Goal: Information Seeking & Learning: Learn about a topic

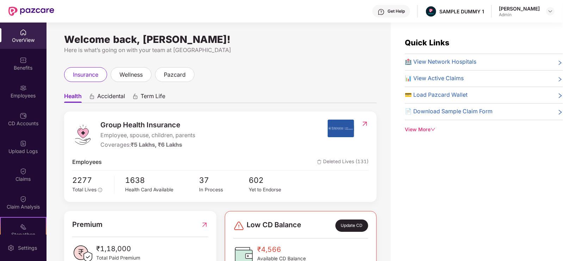
click at [21, 32] on img at bounding box center [23, 32] width 7 height 7
click at [16, 56] on div "Benefits" at bounding box center [23, 63] width 47 height 26
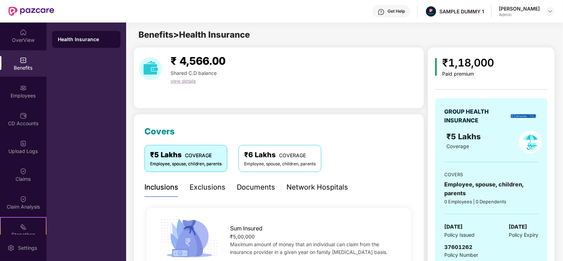
click at [18, 35] on div "OverView" at bounding box center [23, 36] width 47 height 26
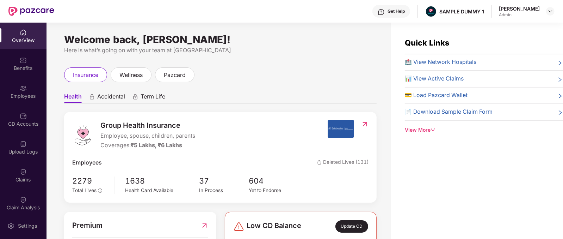
click at [112, 129] on span "Group Health Insurance" at bounding box center [147, 125] width 95 height 11
click at [104, 99] on span "Accidental" at bounding box center [111, 98] width 28 height 10
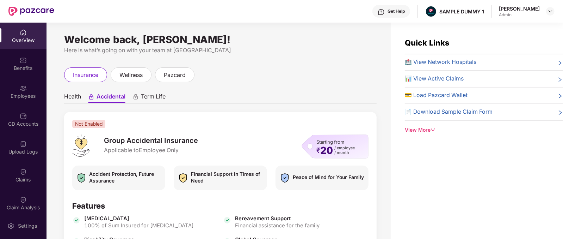
click at [153, 96] on span "Term Life" at bounding box center [153, 98] width 25 height 10
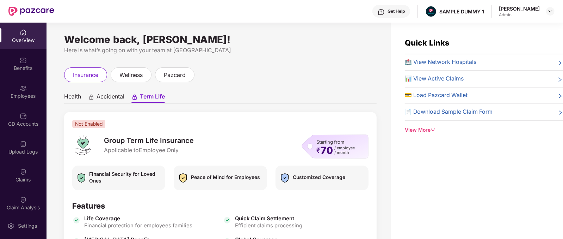
click at [68, 99] on span "Health" at bounding box center [72, 98] width 17 height 10
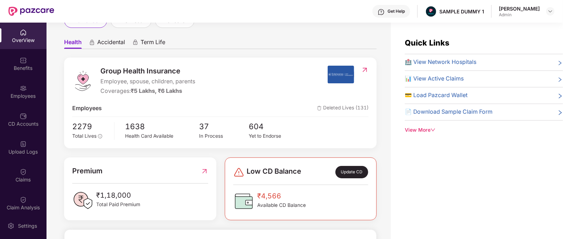
scroll to position [55, 0]
click at [111, 90] on div "Coverages: ₹5 Lakhs, ₹6 Lakhs" at bounding box center [147, 90] width 95 height 9
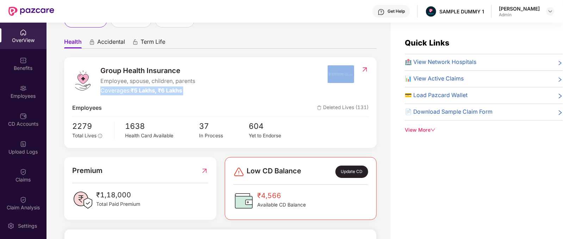
click at [111, 90] on div "Coverages: ₹5 Lakhs, ₹6 Lakhs" at bounding box center [147, 90] width 95 height 9
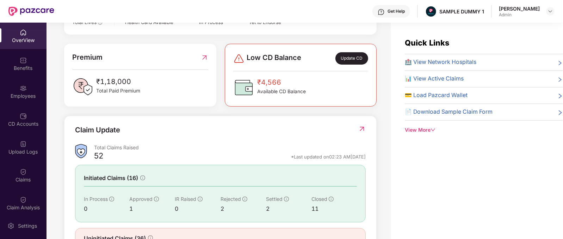
scroll to position [198, 0]
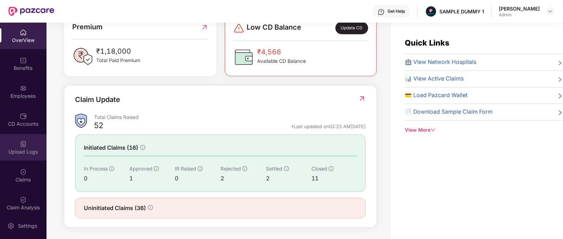
click at [17, 149] on div "Upload Logs" at bounding box center [23, 151] width 47 height 7
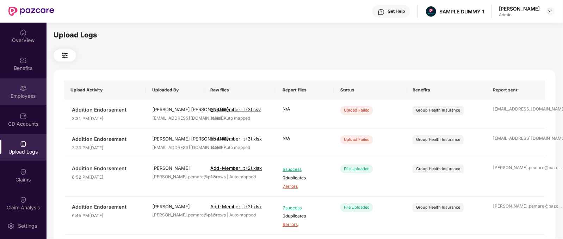
click at [25, 81] on div "Employees" at bounding box center [23, 91] width 47 height 26
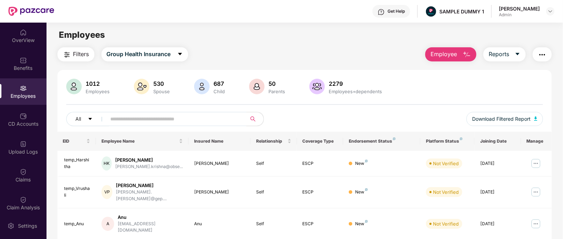
click at [456, 51] on span "Employee" at bounding box center [444, 54] width 26 height 9
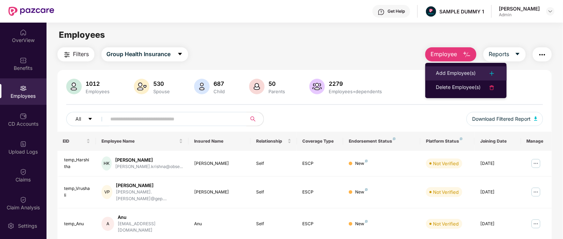
click at [462, 70] on div "Add Employee(s)" at bounding box center [456, 73] width 40 height 8
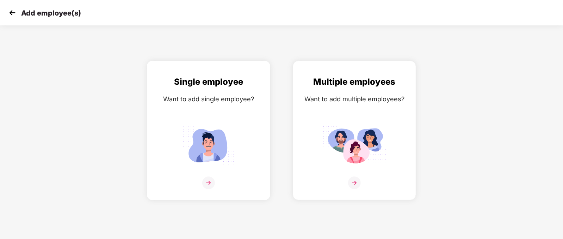
click at [219, 159] on img at bounding box center [208, 145] width 63 height 44
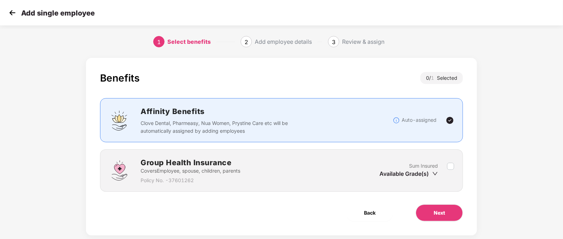
scroll to position [14, 0]
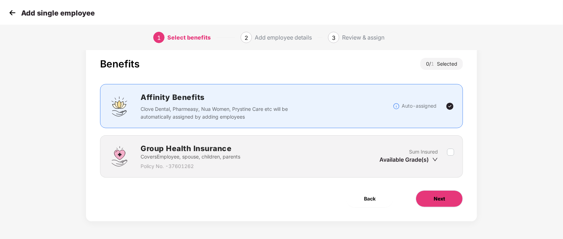
click at [445, 199] on button "Next" at bounding box center [439, 198] width 47 height 17
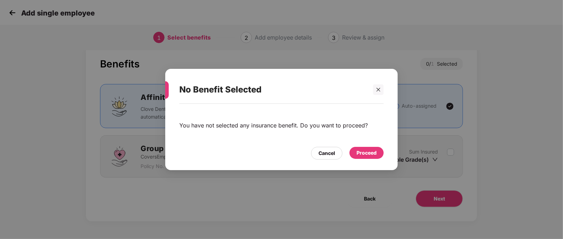
click at [362, 149] on div "Proceed" at bounding box center [367, 153] width 20 height 8
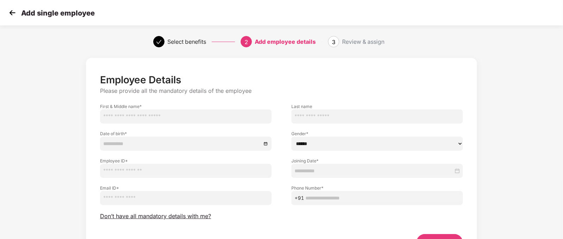
scroll to position [44, 0]
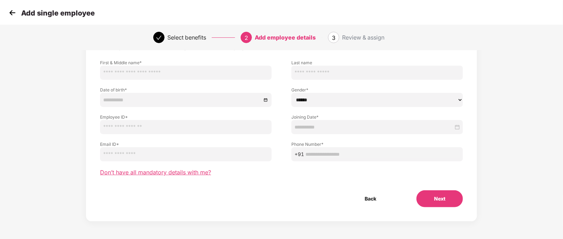
click at [178, 172] on span "Don’t have all mandatory details with me?" at bounding box center [155, 171] width 111 height 7
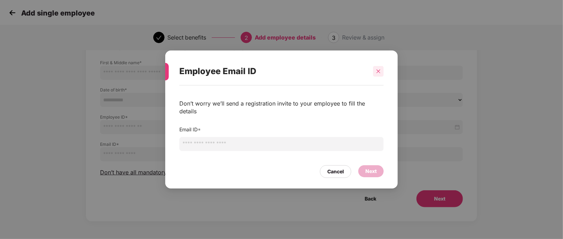
click at [377, 73] on icon "close" at bounding box center [379, 71] width 4 height 4
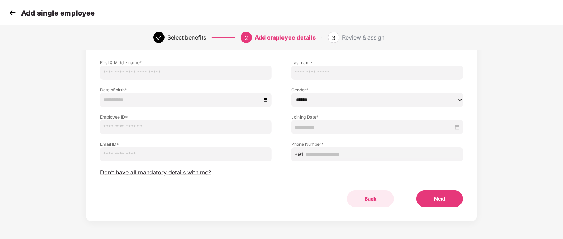
click at [375, 197] on button "Back" at bounding box center [370, 198] width 47 height 17
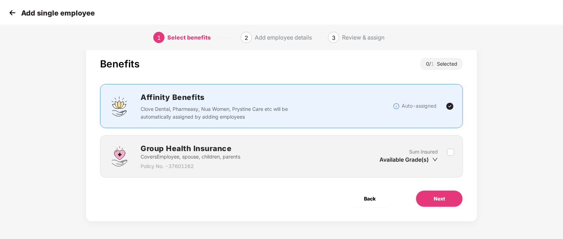
click at [375, 197] on span "Back" at bounding box center [370, 199] width 12 height 8
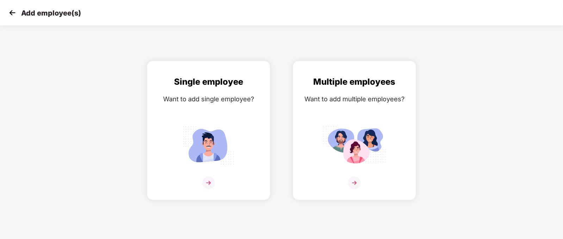
drag, startPoint x: 22, startPoint y: 19, endPoint x: 14, endPoint y: 13, distance: 9.7
click at [14, 13] on div "Add employee(s)" at bounding box center [281, 12] width 563 height 25
click at [14, 13] on img at bounding box center [12, 12] width 11 height 11
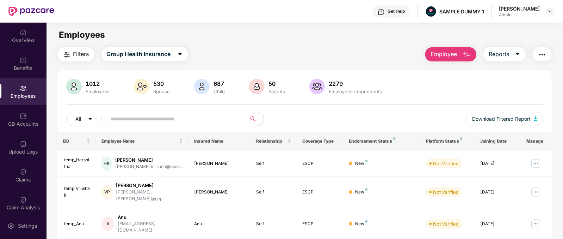
click at [441, 52] on span "Employee" at bounding box center [444, 54] width 26 height 9
click at [18, 229] on div "Settings" at bounding box center [23, 225] width 47 height 26
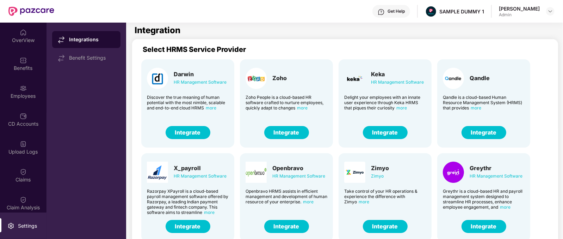
click at [380, 130] on button "Integrate" at bounding box center [385, 132] width 45 height 13
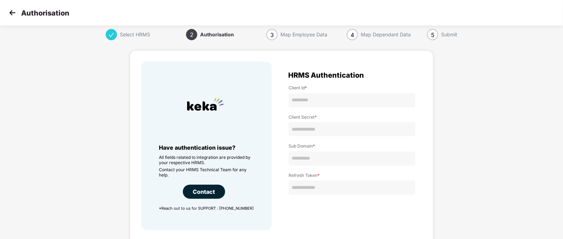
scroll to position [42, 0]
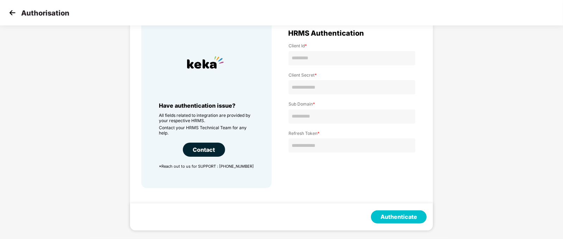
click at [10, 9] on img at bounding box center [12, 12] width 11 height 11
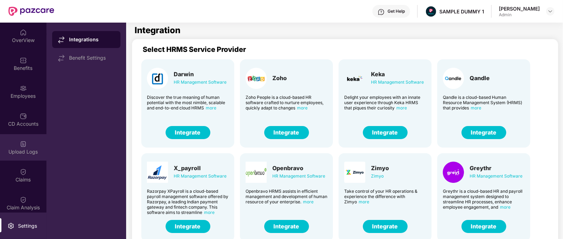
scroll to position [25, 0]
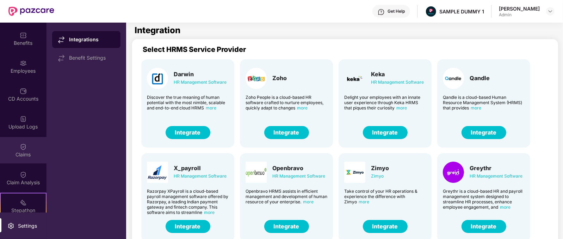
click at [28, 152] on div "Claims" at bounding box center [23, 154] width 47 height 7
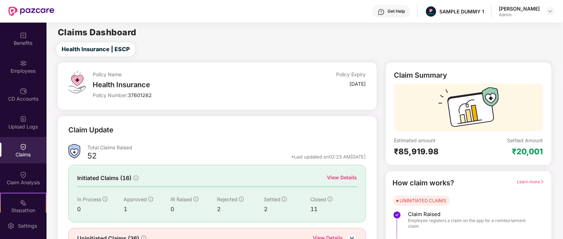
scroll to position [37, 0]
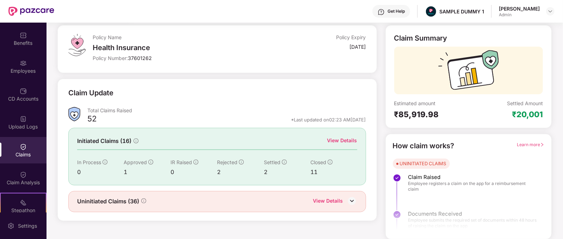
click at [349, 142] on div "View Details" at bounding box center [342, 140] width 30 height 8
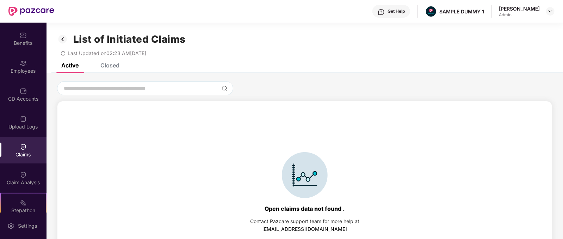
scroll to position [30, 0]
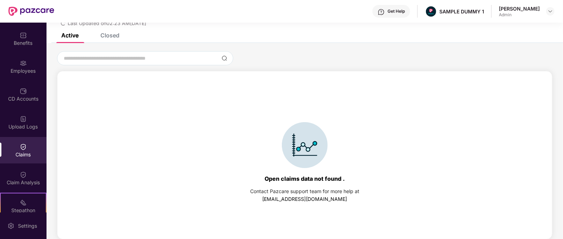
click at [115, 36] on div "Closed" at bounding box center [109, 35] width 19 height 7
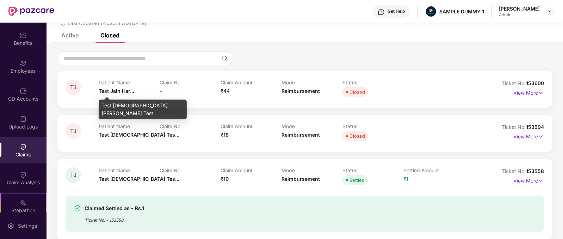
click at [102, 91] on span "Test Jain Har..." at bounding box center [117, 91] width 36 height 6
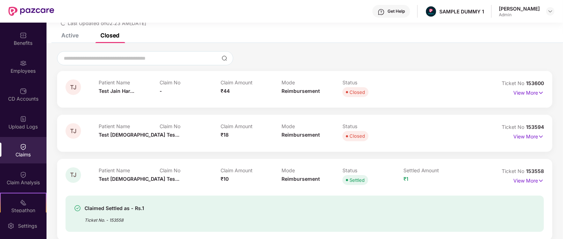
click at [227, 91] on span "₹44" at bounding box center [225, 91] width 9 height 6
click at [303, 85] on div "Mode Reimbursement" at bounding box center [312, 88] width 61 height 19
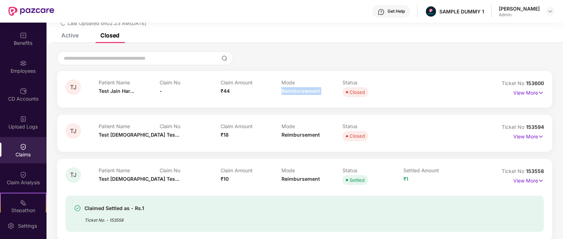
click at [303, 85] on div "Mode Reimbursement" at bounding box center [312, 88] width 61 height 19
click at [536, 89] on p "View More" at bounding box center [528, 92] width 31 height 10
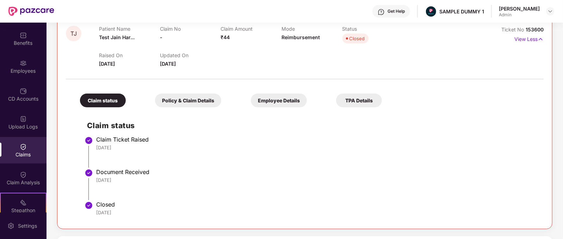
scroll to position [84, 0]
click at [179, 102] on div "Policy & Claim Details" at bounding box center [188, 101] width 66 height 14
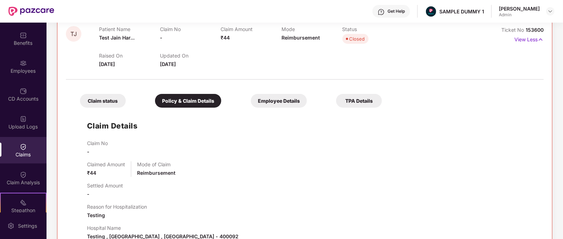
click at [251, 100] on div "Employee Details" at bounding box center [279, 101] width 56 height 14
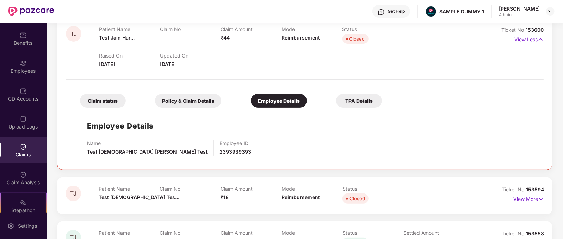
click at [336, 100] on div "TPA Details" at bounding box center [359, 101] width 46 height 14
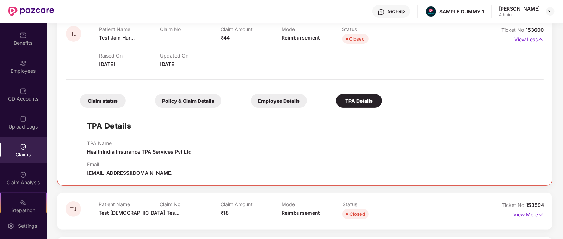
click at [86, 98] on div "Claim status" at bounding box center [103, 101] width 46 height 14
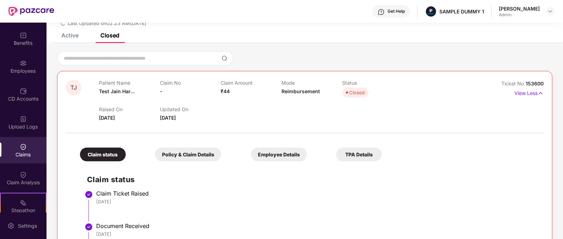
scroll to position [17, 0]
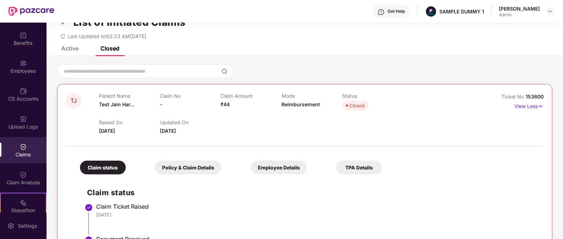
click at [333, 134] on div "Raised On [DATE] Updated On [DATE]" at bounding box center [281, 123] width 365 height 23
click at [404, 13] on div "Get Help" at bounding box center [396, 11] width 17 height 6
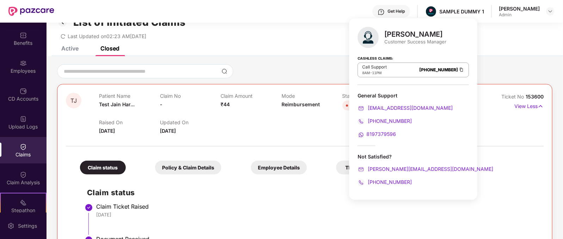
click at [392, 37] on div "[PERSON_NAME]" at bounding box center [415, 34] width 62 height 8
click at [476, 201] on div "Claim status Claim Ticket Raised [DATE] Document Received [DATE] Closed [DATE]" at bounding box center [305, 232] width 464 height 109
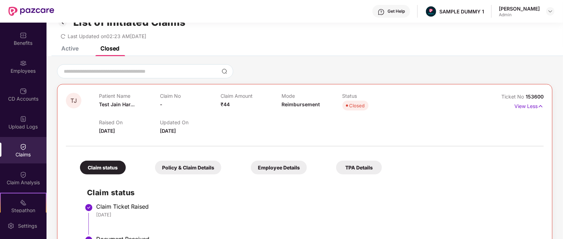
scroll to position [71, 0]
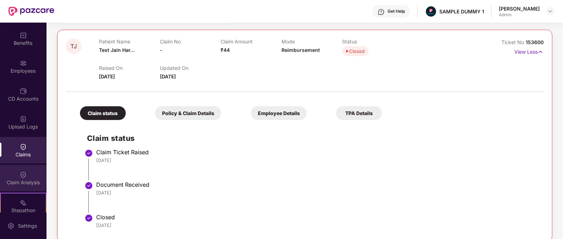
click at [21, 171] on img at bounding box center [23, 174] width 7 height 7
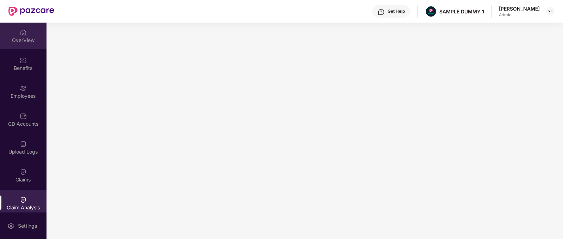
click at [23, 31] on img at bounding box center [23, 32] width 7 height 7
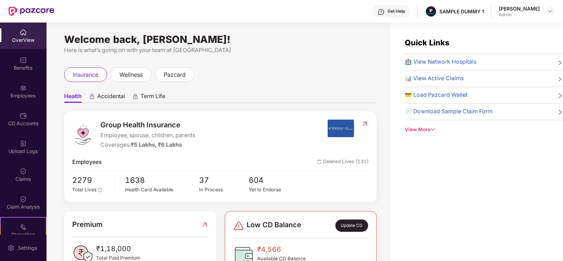
click at [551, 16] on div "[PERSON_NAME] Admin" at bounding box center [527, 11] width 56 height 12
click at [555, 12] on header "Get Help SAMPLE DUMMY 1 [PERSON_NAME] Admin" at bounding box center [281, 11] width 563 height 23
click at [551, 13] on img at bounding box center [551, 11] width 6 height 6
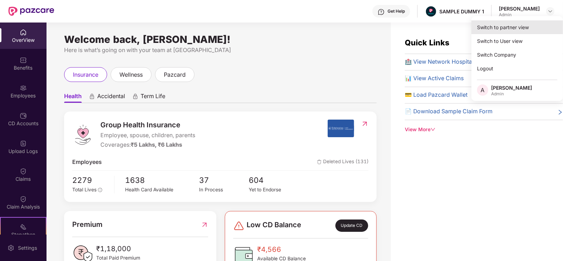
click at [494, 25] on div "Switch to partner view" at bounding box center [518, 27] width 92 height 14
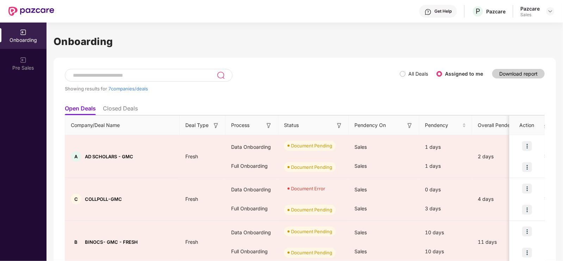
click at [403, 86] on div "Showing results for 7 companies/deals All Deals Assigned to me Download report" at bounding box center [305, 85] width 480 height 32
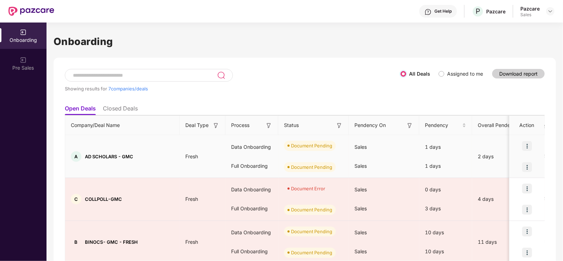
scroll to position [44, 0]
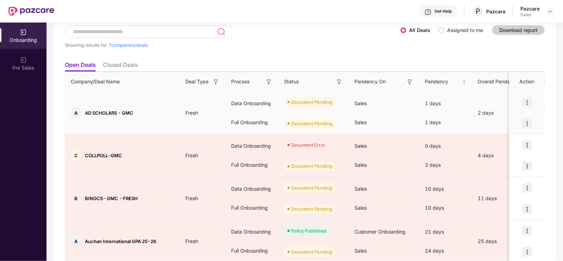
click at [166, 117] on div "A AD SCHOLARS - GMC" at bounding box center [122, 113] width 115 height 11
click at [169, 124] on td "A AD SCHOLARS - GMC" at bounding box center [122, 113] width 115 height 43
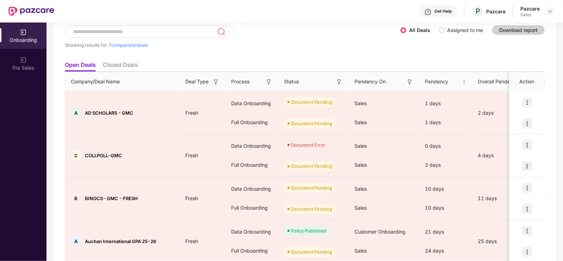
click at [118, 68] on li "Closed Deals" at bounding box center [120, 66] width 35 height 10
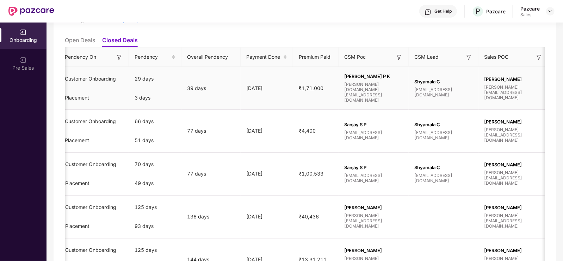
scroll to position [0, 507]
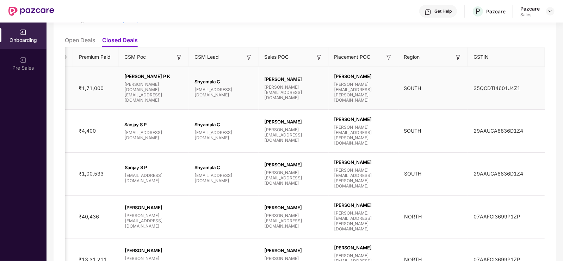
click at [496, 84] on td "35QCDTI4601J4Z1" at bounding box center [506, 88] width 77 height 43
copy span "35QCDTI4601J4Z1"
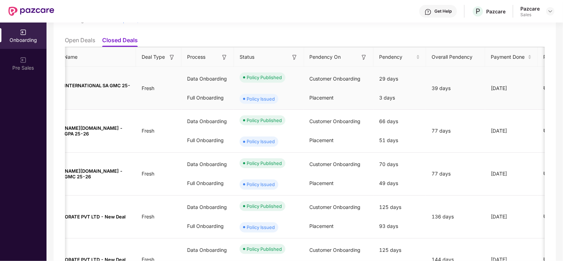
scroll to position [0, 0]
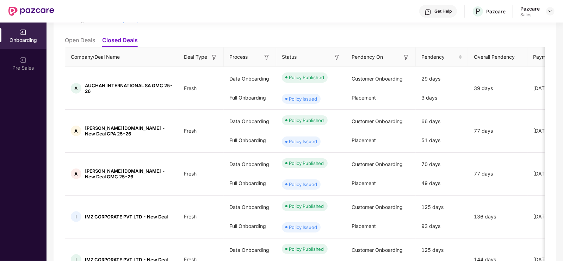
click at [71, 43] on li "Open Deals" at bounding box center [80, 42] width 30 height 10
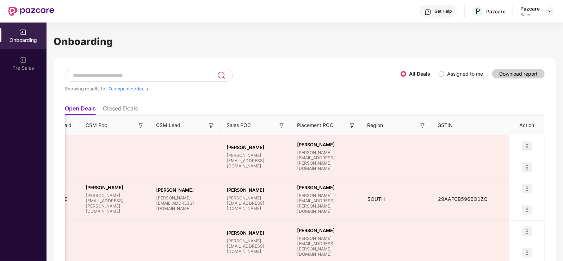
click at [127, 113] on li "Closed Deals" at bounding box center [120, 110] width 35 height 10
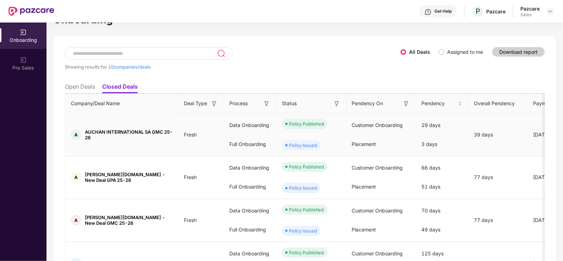
click at [144, 130] on span "AUCHAN INTERNATIONAL SA GMC 25-26" at bounding box center [129, 134] width 88 height 11
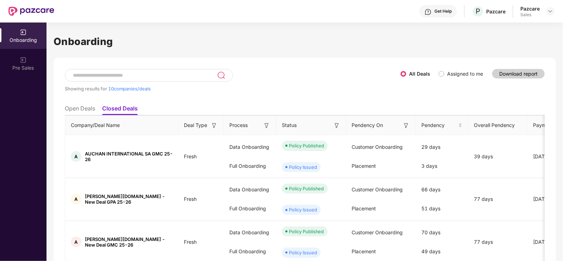
click at [21, 207] on div "Onboarding Pre Sales" at bounding box center [23, 142] width 47 height 239
click at [280, 88] on div "Showing results for 10 companies/deals" at bounding box center [233, 89] width 336 height 6
